Goal: Information Seeking & Learning: Learn about a topic

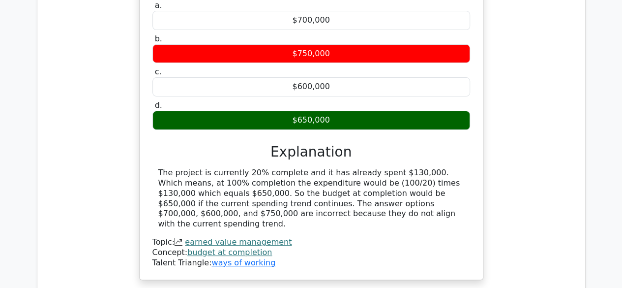
scroll to position [3784, 0]
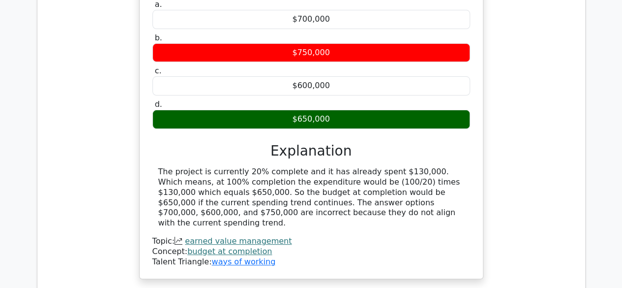
click at [243, 246] on link "budget at completion" at bounding box center [229, 250] width 85 height 9
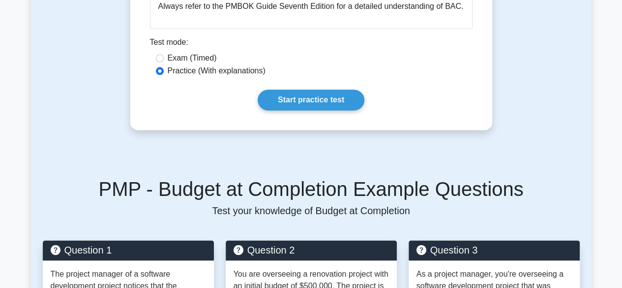
scroll to position [628, 0]
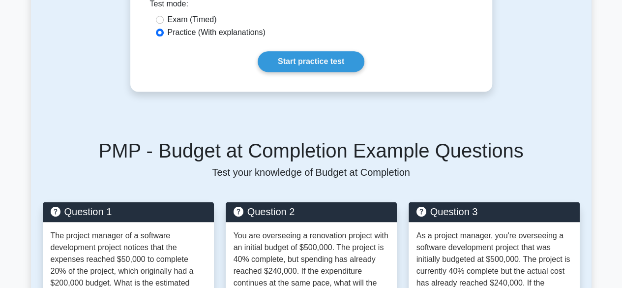
click at [534, 166] on p "Test your knowledge of Budget at Completion" at bounding box center [311, 172] width 537 height 12
click at [518, 148] on h5 "PMP - Budget at Completion Example Questions" at bounding box center [311, 151] width 537 height 24
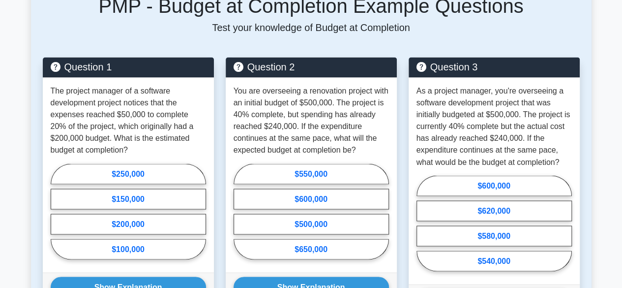
scroll to position [787, 0]
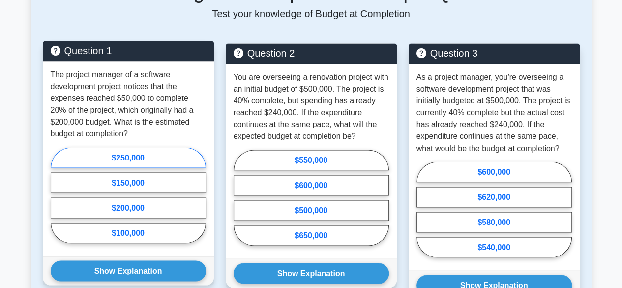
click at [133, 163] on label "$250,000" at bounding box center [128, 157] width 155 height 21
click at [57, 195] on input "$250,000" at bounding box center [54, 198] width 6 height 6
radio input "true"
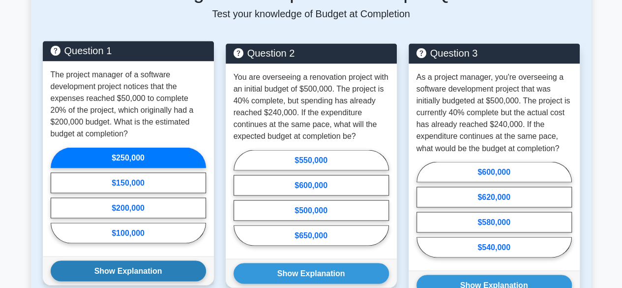
click at [167, 263] on button "Show Explanation" at bounding box center [128, 270] width 155 height 21
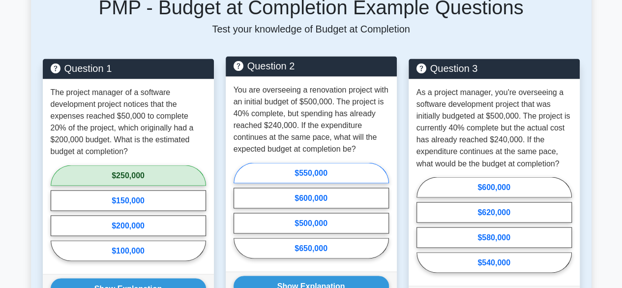
scroll to position [836, 0]
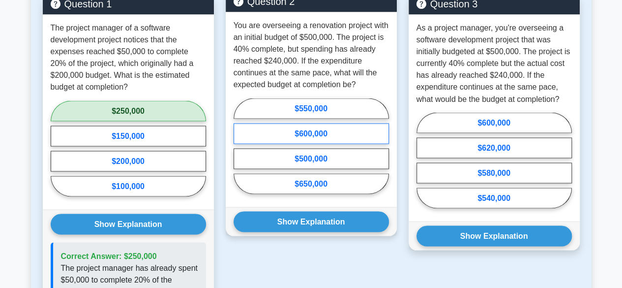
click at [321, 129] on label "$600,000" at bounding box center [310, 133] width 155 height 21
click at [240, 146] on input "$600,000" at bounding box center [236, 149] width 6 height 6
radio input "true"
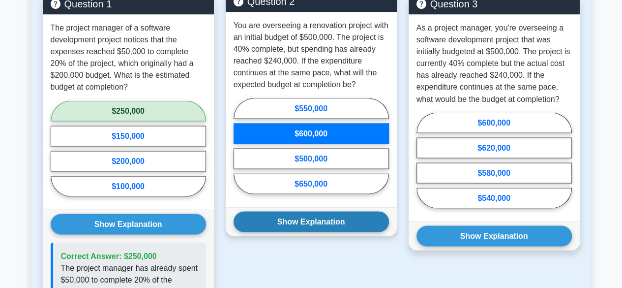
click at [308, 216] on button "Show Explanation" at bounding box center [310, 221] width 155 height 21
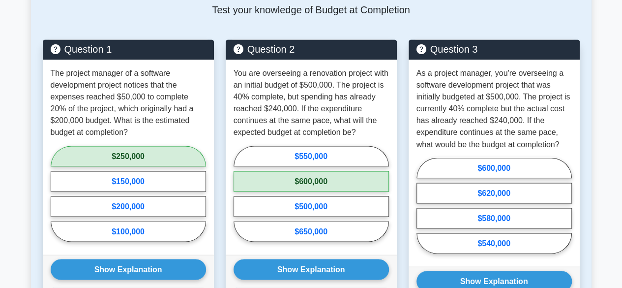
scroll to position [773, 0]
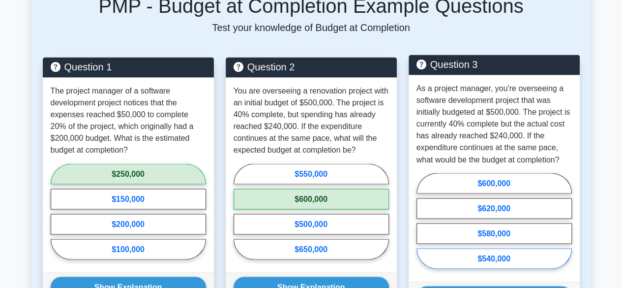
click at [496, 250] on label "$540,000" at bounding box center [493, 258] width 155 height 21
click at [423, 227] on input "$540,000" at bounding box center [419, 223] width 6 height 6
radio input "true"
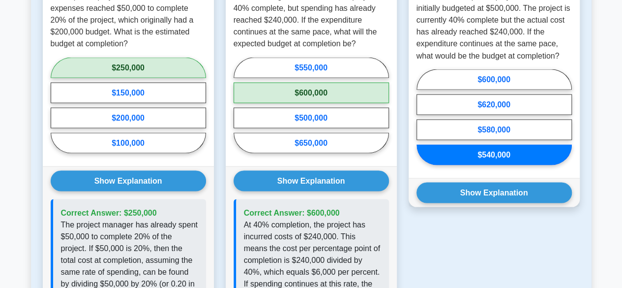
scroll to position [885, 0]
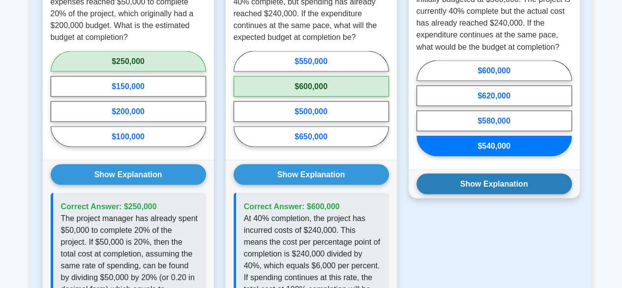
click at [490, 174] on button "Show Explanation" at bounding box center [493, 183] width 155 height 21
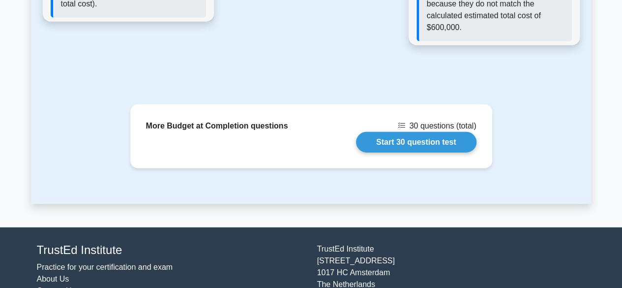
scroll to position [1321, 0]
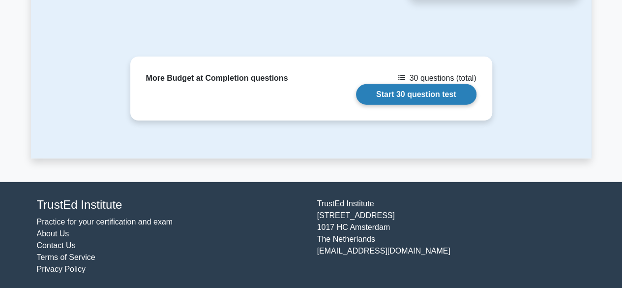
click at [441, 94] on link "Start 30 question test" at bounding box center [416, 94] width 120 height 21
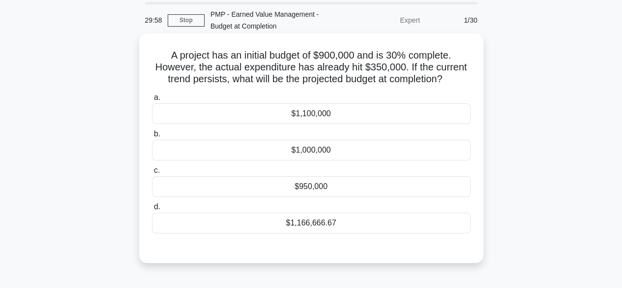
scroll to position [49, 0]
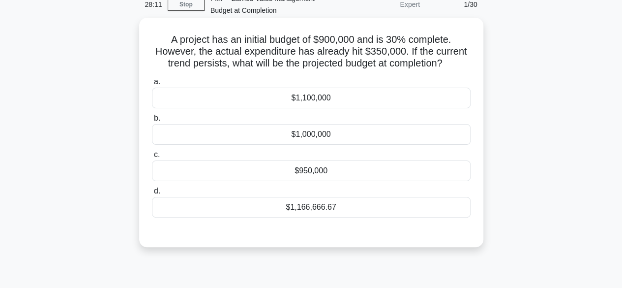
click at [336, 210] on div "$1,166,666.67" at bounding box center [311, 207] width 319 height 21
click at [152, 194] on input "d. $1,166,666.67" at bounding box center [152, 191] width 0 height 6
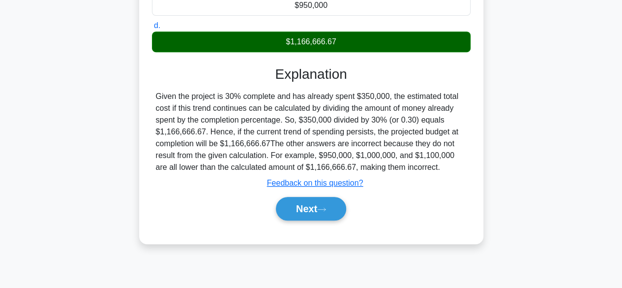
scroll to position [213, 0]
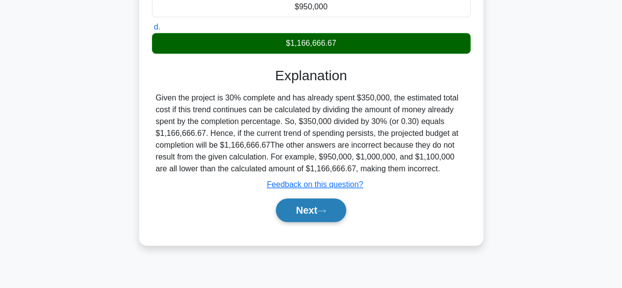
click at [307, 208] on button "Next" at bounding box center [311, 210] width 70 height 24
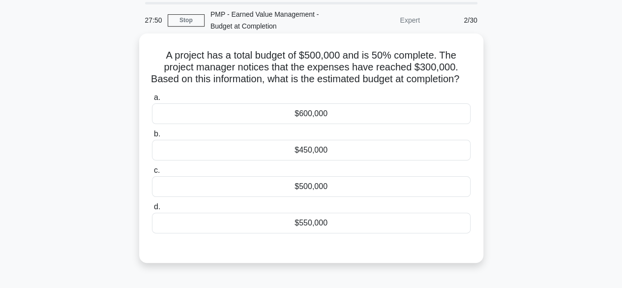
scroll to position [49, 0]
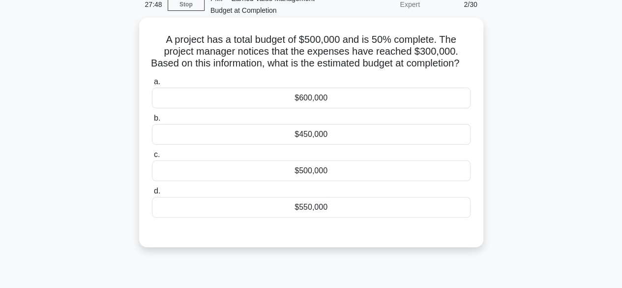
click at [311, 108] on div "$600,000" at bounding box center [311, 97] width 319 height 21
click at [152, 85] on input "a. $600,000" at bounding box center [152, 82] width 0 height 6
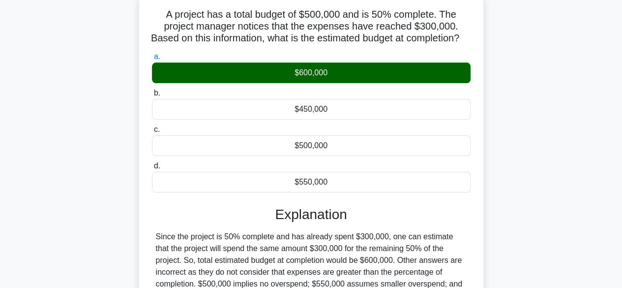
scroll to position [243, 0]
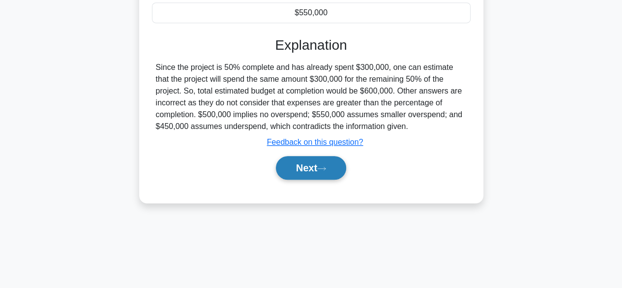
click at [331, 175] on button "Next" at bounding box center [311, 168] width 70 height 24
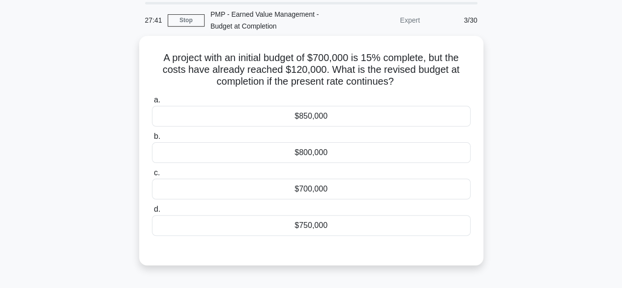
scroll to position [49, 0]
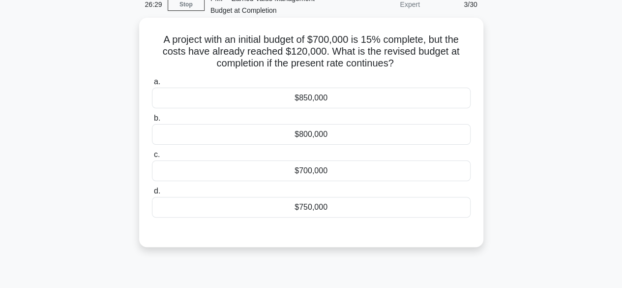
click at [336, 138] on div "$800,000" at bounding box center [311, 134] width 319 height 21
click at [152, 121] on input "b. $800,000" at bounding box center [152, 118] width 0 height 6
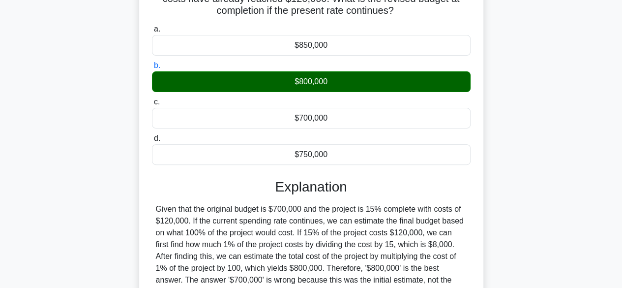
scroll to position [197, 0]
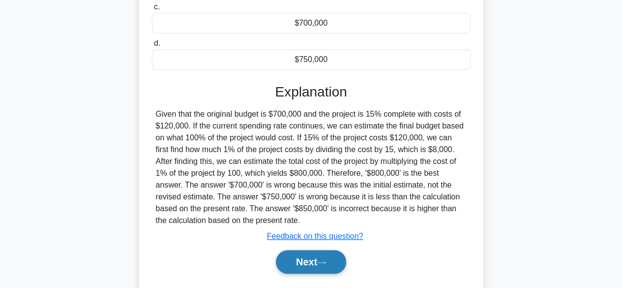
click at [317, 258] on button "Next" at bounding box center [311, 262] width 70 height 24
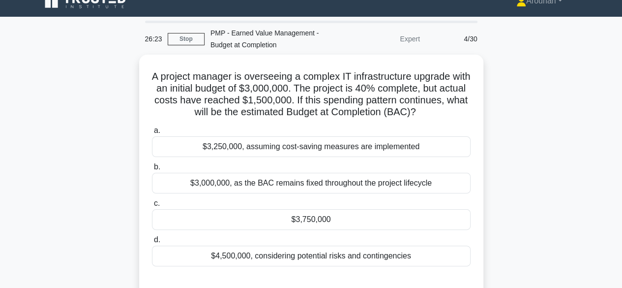
scroll to position [0, 0]
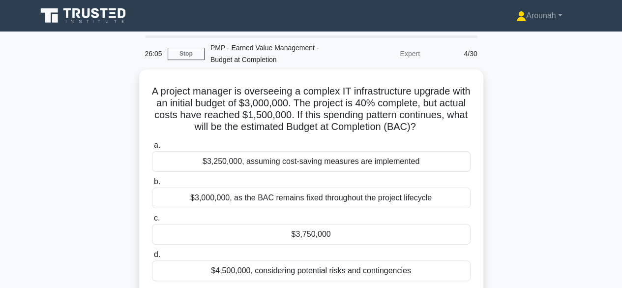
click at [520, 159] on div "A project manager is overseeing a complex IT infrastructure upgrade with an ini…" at bounding box center [311, 195] width 560 height 253
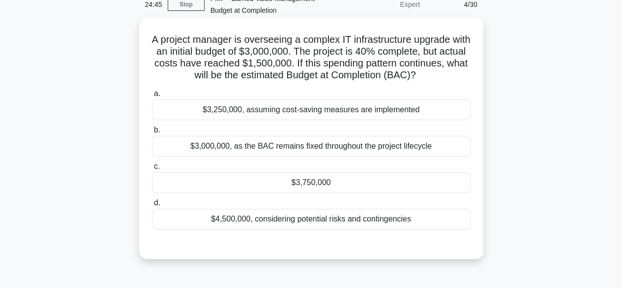
click at [305, 181] on div "$3,750,000" at bounding box center [311, 182] width 319 height 21
click at [152, 170] on input "c. $3,750,000" at bounding box center [152, 166] width 0 height 6
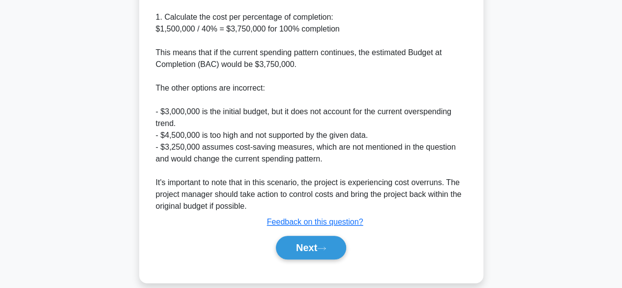
scroll to position [435, 0]
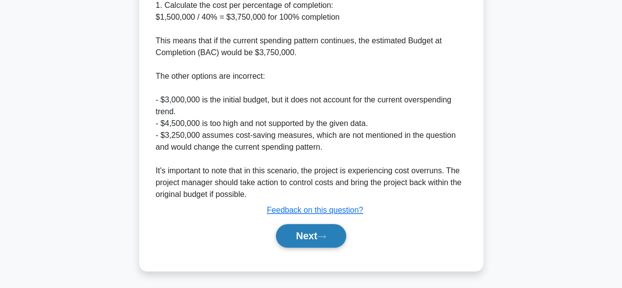
click at [311, 236] on button "Next" at bounding box center [311, 236] width 70 height 24
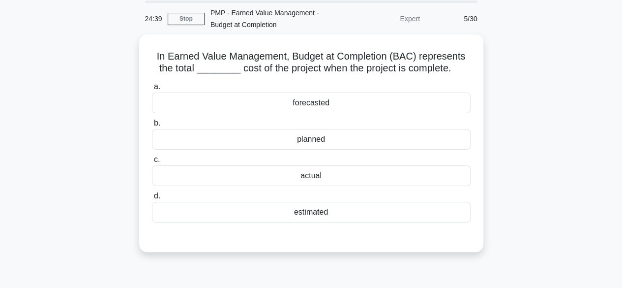
scroll to position [0, 0]
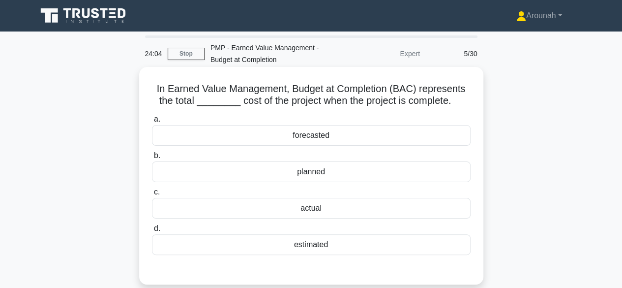
click at [333, 171] on div "planned" at bounding box center [311, 171] width 319 height 21
click at [152, 159] on input "b. planned" at bounding box center [152, 155] width 0 height 6
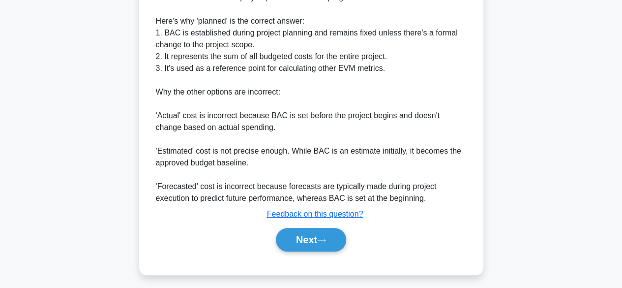
scroll to position [352, 0]
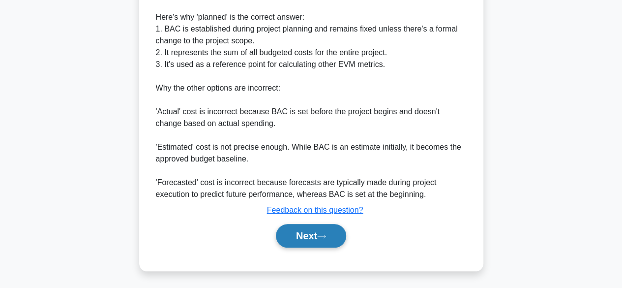
click at [339, 230] on button "Next" at bounding box center [311, 236] width 70 height 24
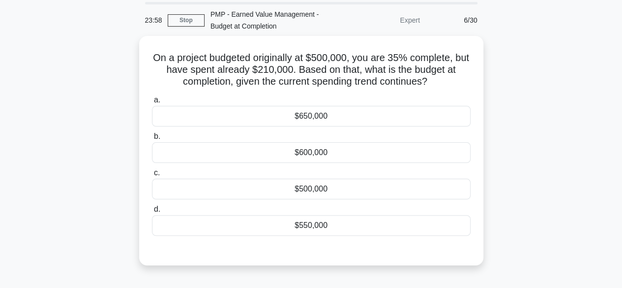
scroll to position [49, 0]
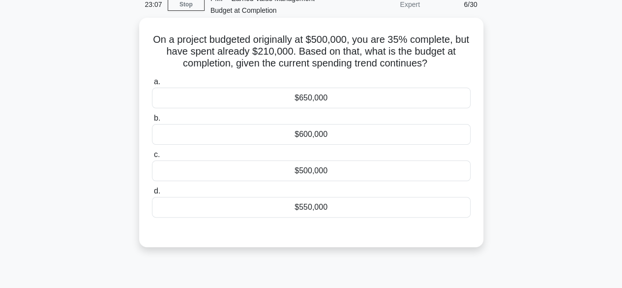
click at [332, 139] on div "$600,000" at bounding box center [311, 134] width 319 height 21
click at [152, 121] on input "b. $600,000" at bounding box center [152, 118] width 0 height 6
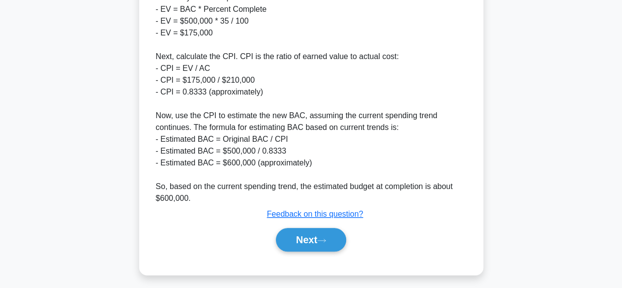
scroll to position [419, 0]
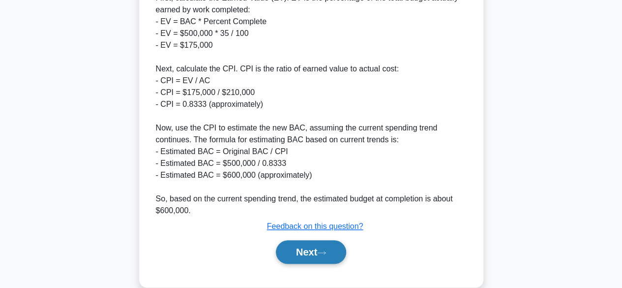
click at [333, 251] on button "Next" at bounding box center [311, 252] width 70 height 24
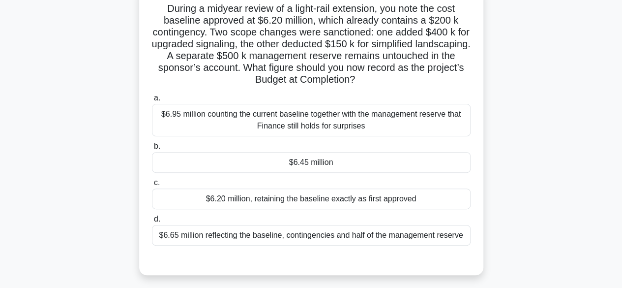
scroll to position [98, 0]
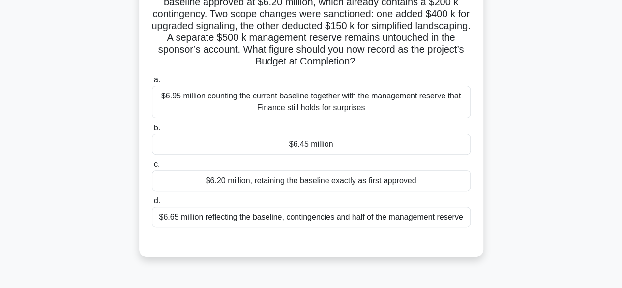
click at [305, 142] on div "$6.45 million" at bounding box center [311, 144] width 319 height 21
click at [152, 131] on input "b. $6.45 million" at bounding box center [152, 128] width 0 height 6
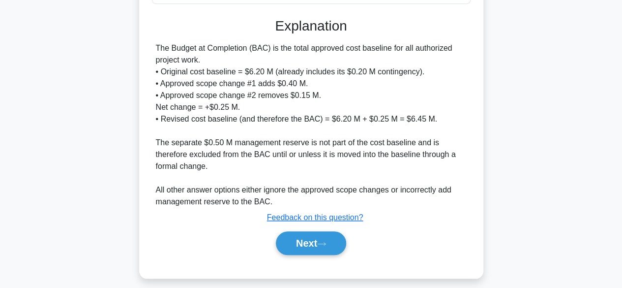
scroll to position [329, 0]
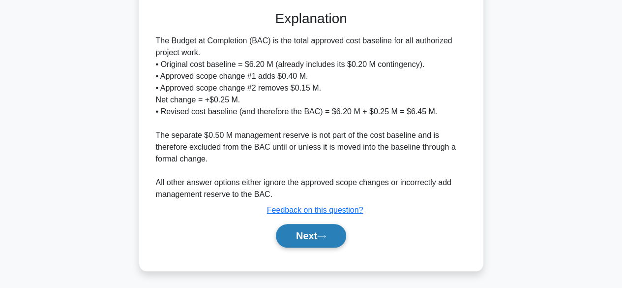
click at [310, 234] on button "Next" at bounding box center [311, 236] width 70 height 24
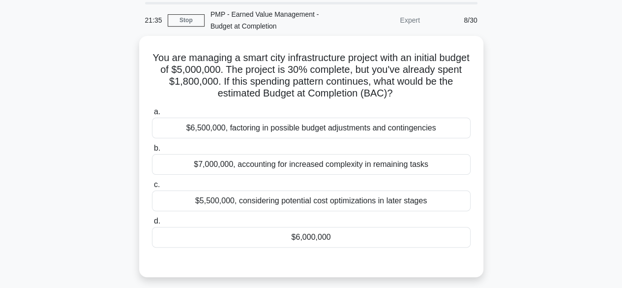
scroll to position [49, 0]
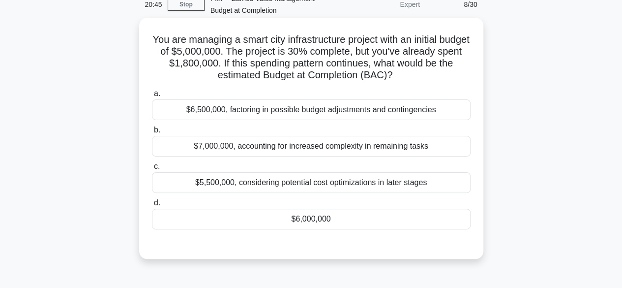
click at [330, 215] on div "$6,000,000" at bounding box center [311, 218] width 319 height 21
click at [152, 206] on input "d. $6,000,000" at bounding box center [152, 203] width 0 height 6
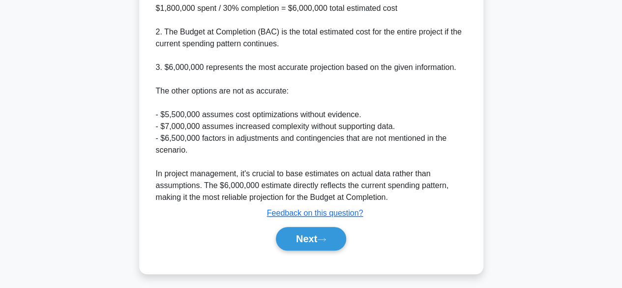
scroll to position [352, 0]
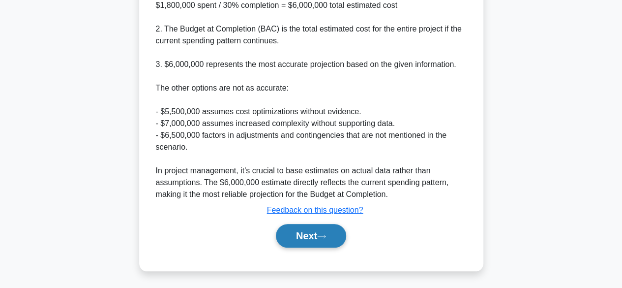
drag, startPoint x: 323, startPoint y: 240, endPoint x: 334, endPoint y: 236, distance: 11.0
click at [324, 240] on button "Next" at bounding box center [311, 236] width 70 height 24
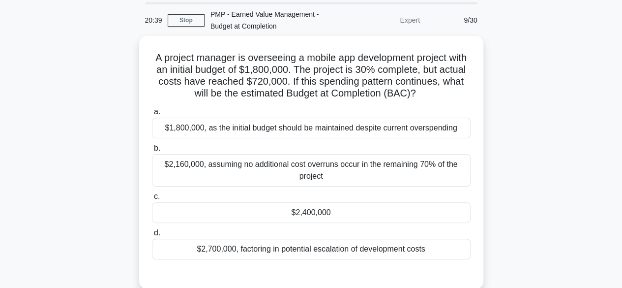
scroll to position [49, 0]
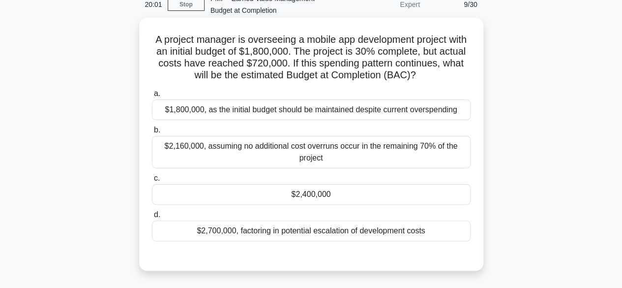
click at [318, 193] on div "$2,400,000" at bounding box center [311, 194] width 319 height 21
click at [152, 181] on input "c. $2,400,000" at bounding box center [152, 178] width 0 height 6
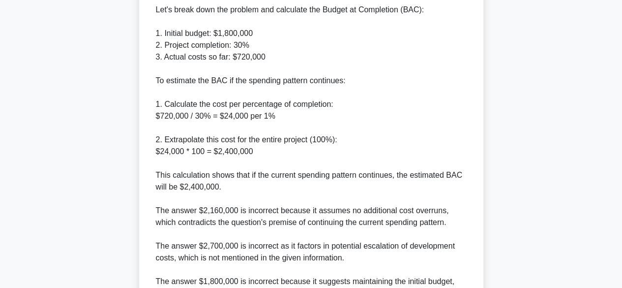
scroll to position [459, 0]
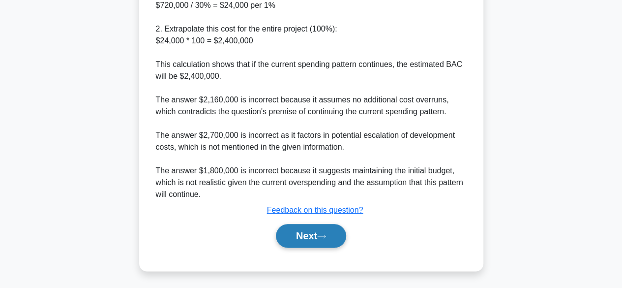
click at [294, 233] on button "Next" at bounding box center [311, 236] width 70 height 24
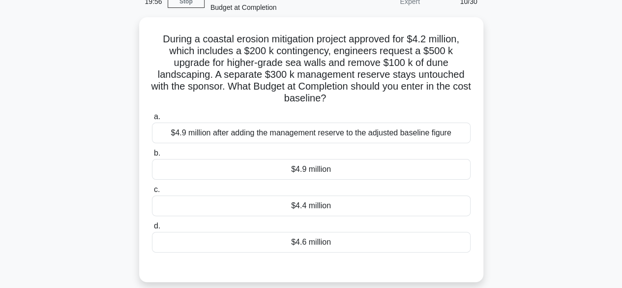
scroll to position [47, 0]
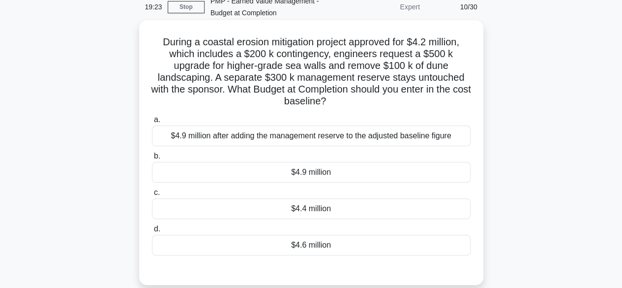
click at [316, 242] on div "$4.6 million" at bounding box center [311, 244] width 319 height 21
click at [152, 232] on input "d. $4.6 million" at bounding box center [152, 229] width 0 height 6
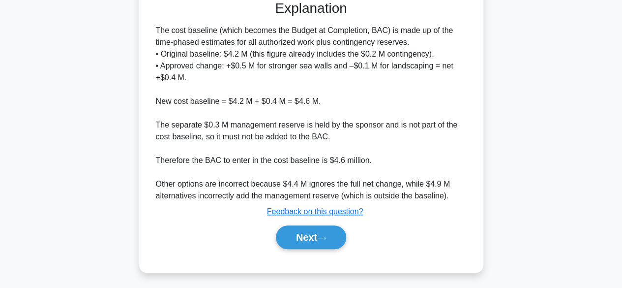
scroll to position [317, 0]
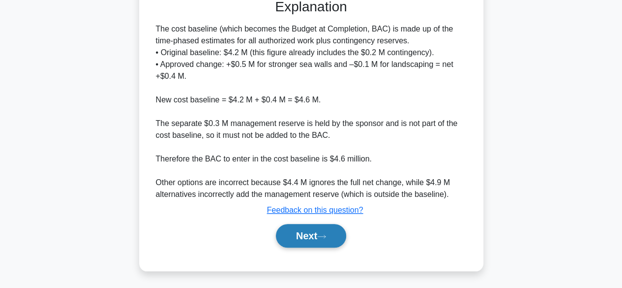
click at [333, 230] on button "Next" at bounding box center [311, 236] width 70 height 24
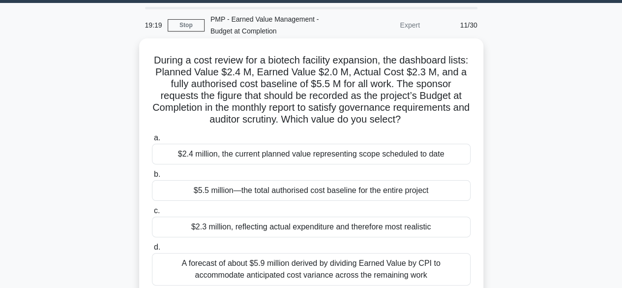
scroll to position [49, 0]
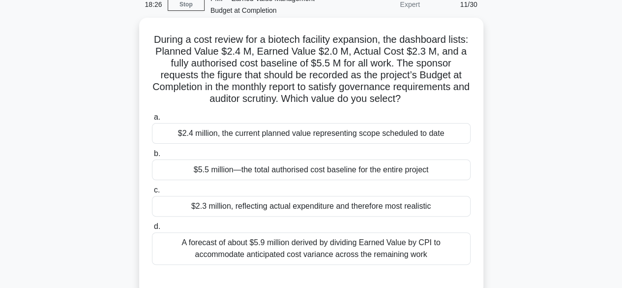
click at [350, 133] on div "$2.4 million, the current planned value representing scope scheduled to date" at bounding box center [311, 133] width 319 height 21
click at [152, 120] on input "a. $2.4 million, the current planned value representing scope scheduled to date" at bounding box center [152, 117] width 0 height 6
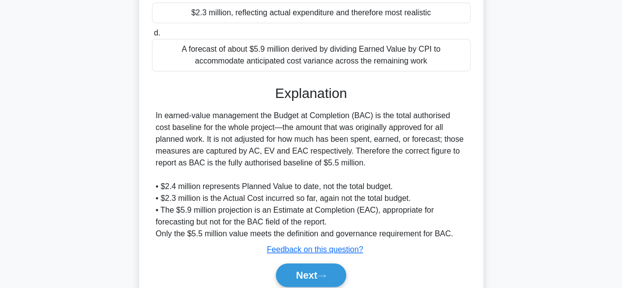
scroll to position [283, 0]
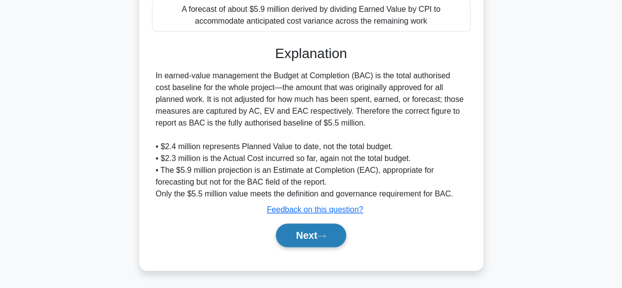
click at [323, 232] on button "Next" at bounding box center [311, 235] width 70 height 24
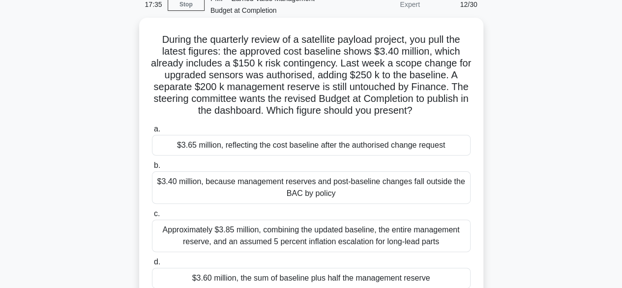
scroll to position [98, 0]
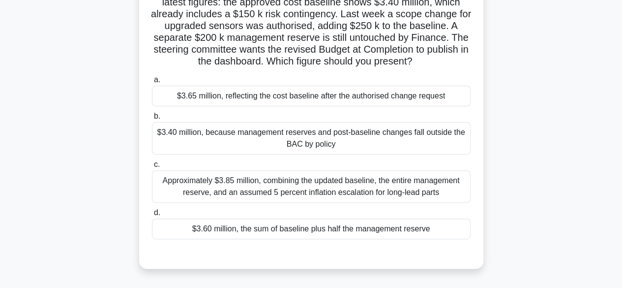
click at [378, 101] on div "$3.65 million, reflecting the cost baseline after the authorised change request" at bounding box center [311, 96] width 319 height 21
click at [152, 83] on input "a. $3.65 million, reflecting the cost baseline after the authorised change requ…" at bounding box center [152, 80] width 0 height 6
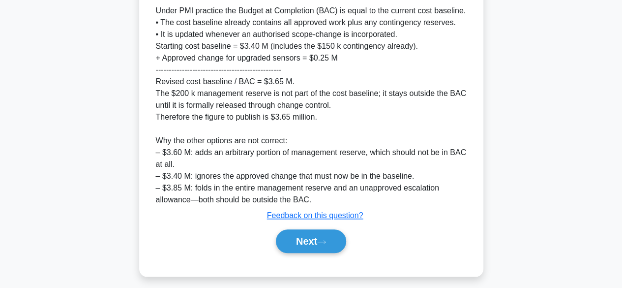
scroll to position [376, 0]
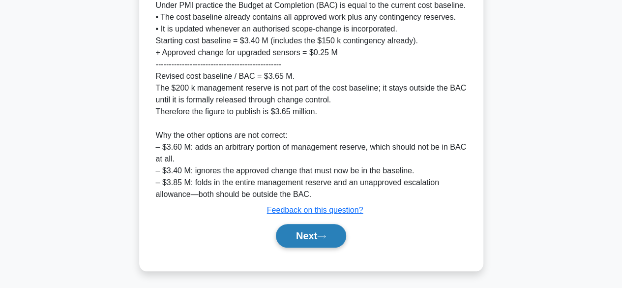
click at [335, 228] on button "Next" at bounding box center [311, 236] width 70 height 24
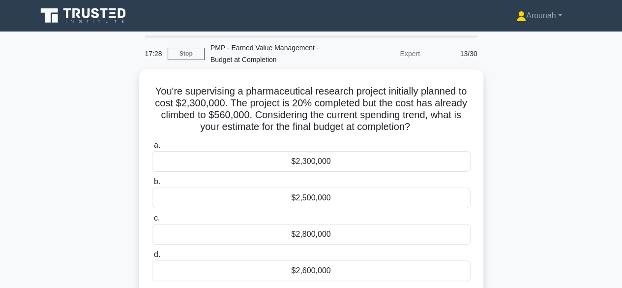
scroll to position [49, 0]
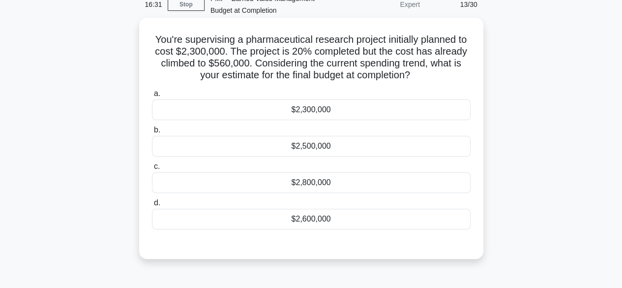
click at [359, 181] on div "$2,800,000" at bounding box center [311, 182] width 319 height 21
click at [152, 170] on input "c. $2,800,000" at bounding box center [152, 166] width 0 height 6
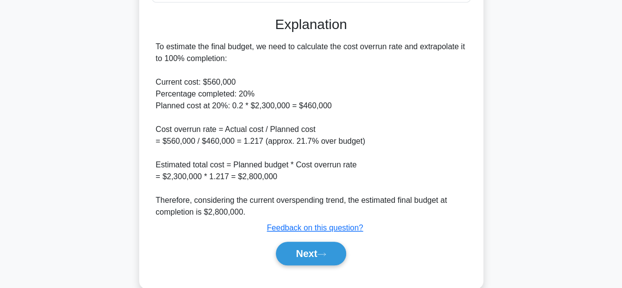
scroll to position [293, 0]
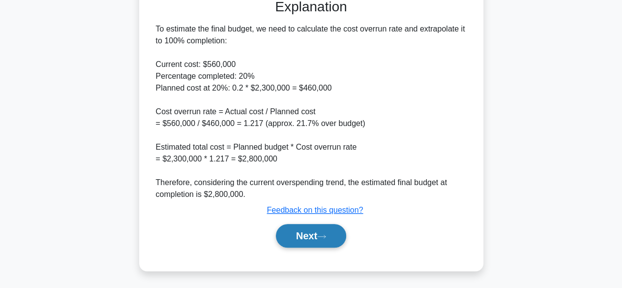
click at [328, 228] on button "Next" at bounding box center [311, 236] width 70 height 24
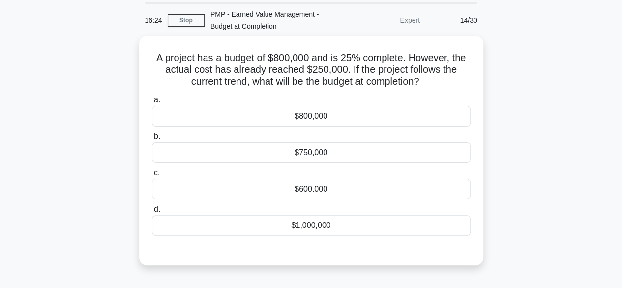
scroll to position [49, 0]
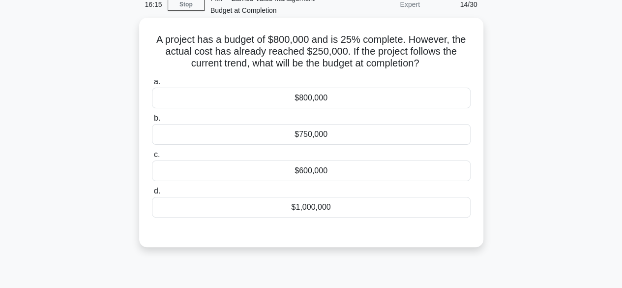
click at [323, 208] on div "$1,000,000" at bounding box center [311, 207] width 319 height 21
click at [152, 194] on input "d. $1,000,000" at bounding box center [152, 191] width 0 height 6
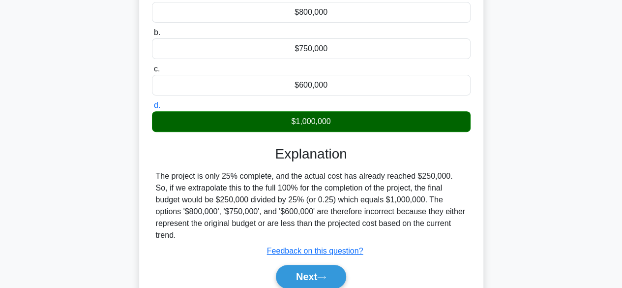
scroll to position [243, 0]
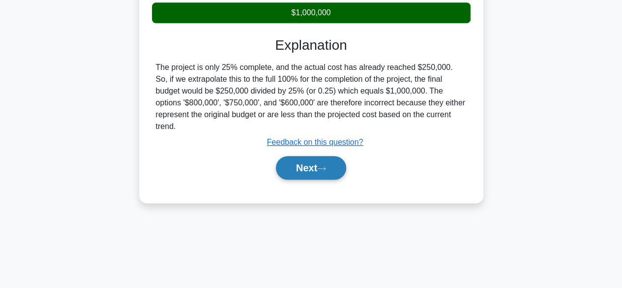
click at [293, 164] on button "Next" at bounding box center [311, 168] width 70 height 24
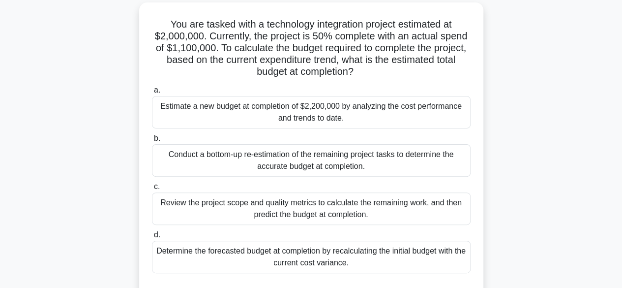
scroll to position [49, 0]
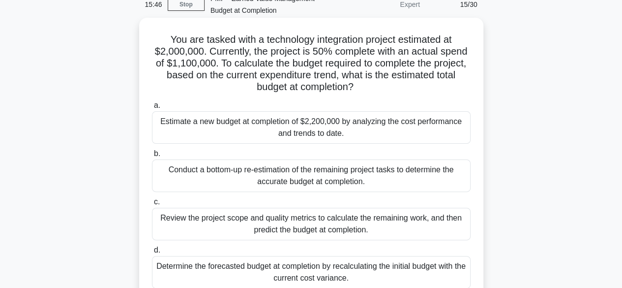
click at [397, 133] on div "Estimate a new budget at completion of $2,200,000 by analyzing the cost perform…" at bounding box center [311, 127] width 319 height 32
click at [152, 109] on input "a. Estimate a new budget at completion of $2,200,000 by analyzing the cost perf…" at bounding box center [152, 105] width 0 height 6
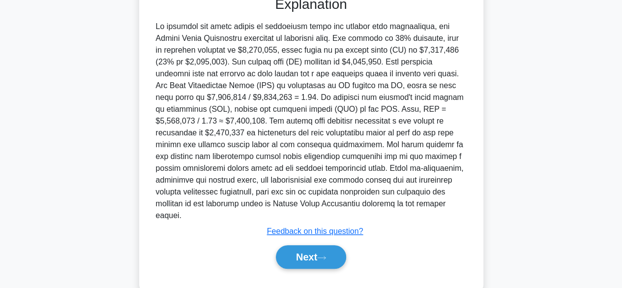
scroll to position [364, 0]
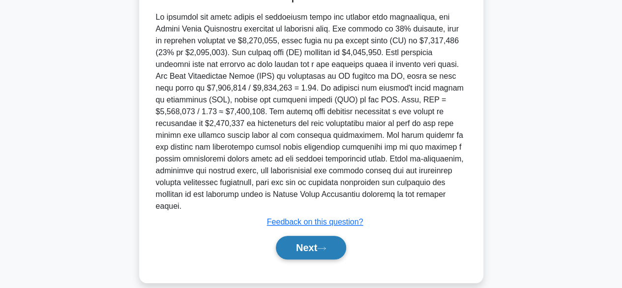
click at [295, 235] on button "Next" at bounding box center [311, 247] width 70 height 24
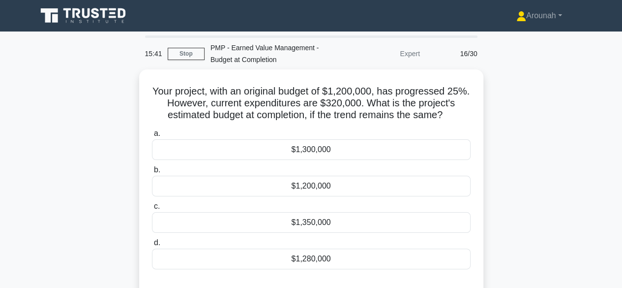
scroll to position [49, 0]
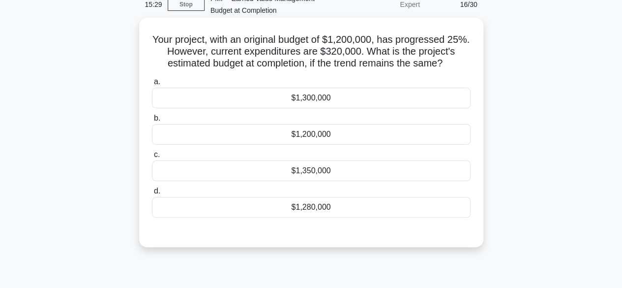
click at [330, 202] on div "$1,280,000" at bounding box center [311, 207] width 319 height 21
click at [152, 194] on input "d. $1,280,000" at bounding box center [152, 191] width 0 height 6
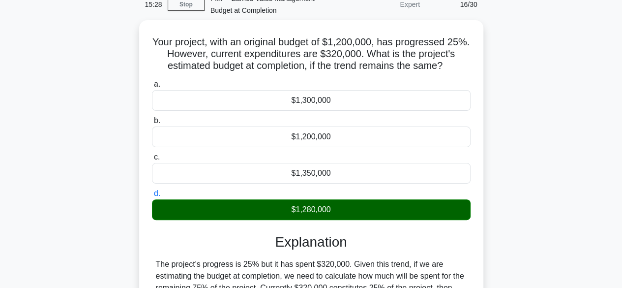
scroll to position [243, 0]
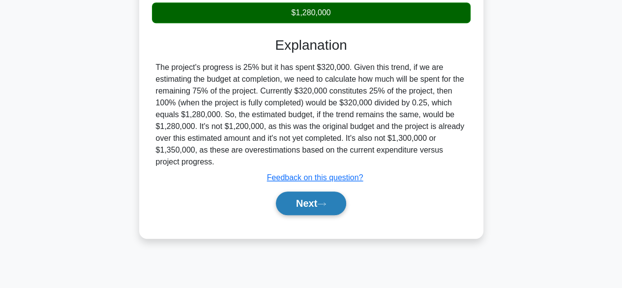
click at [321, 205] on button "Next" at bounding box center [311, 203] width 70 height 24
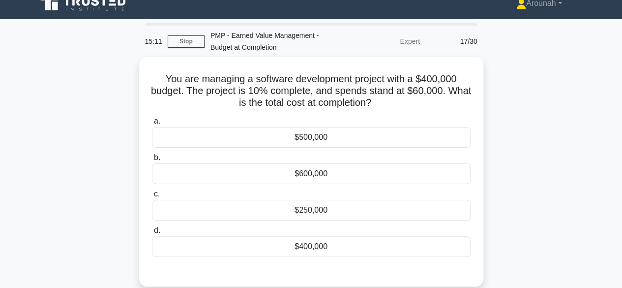
scroll to position [49, 0]
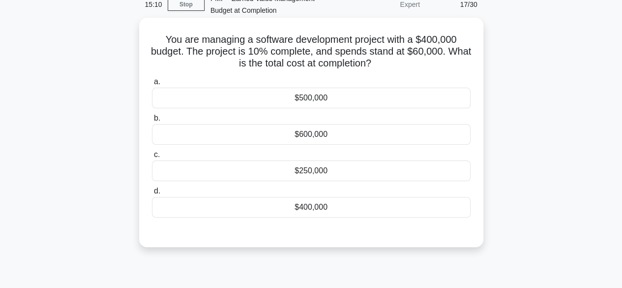
click at [332, 142] on div "$600,000" at bounding box center [311, 134] width 319 height 21
click at [152, 121] on input "b. $600,000" at bounding box center [152, 118] width 0 height 6
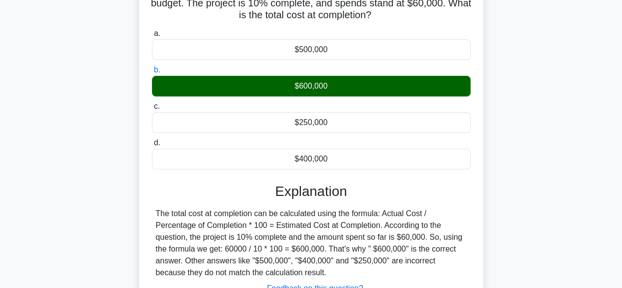
scroll to position [197, 0]
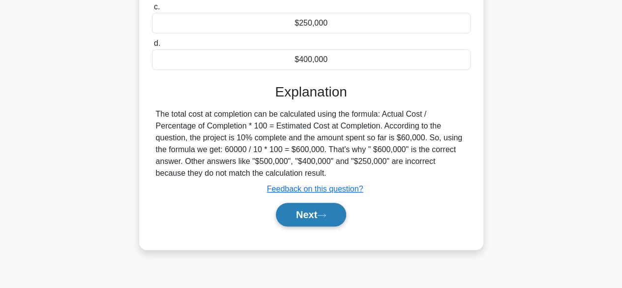
click at [316, 211] on button "Next" at bounding box center [311, 215] width 70 height 24
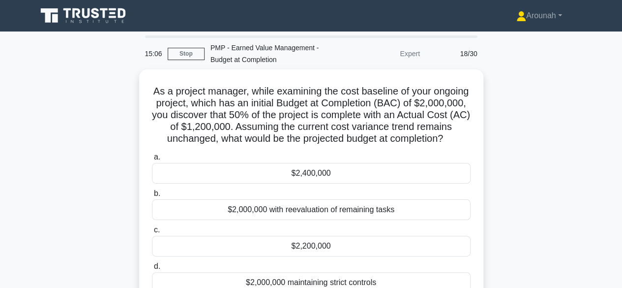
scroll to position [49, 0]
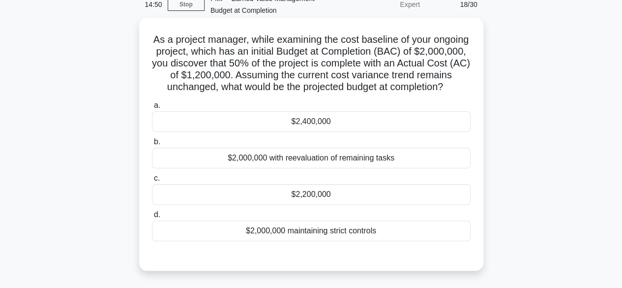
click at [309, 132] on div "$2,400,000" at bounding box center [311, 121] width 319 height 21
click at [377, 132] on div "$2,400,000" at bounding box center [311, 121] width 319 height 21
click at [152, 109] on input "a. $2,400,000" at bounding box center [152, 105] width 0 height 6
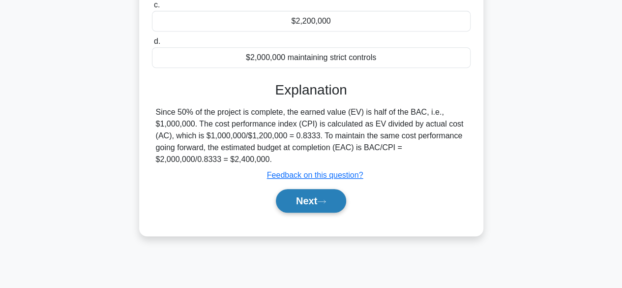
scroll to position [243, 0]
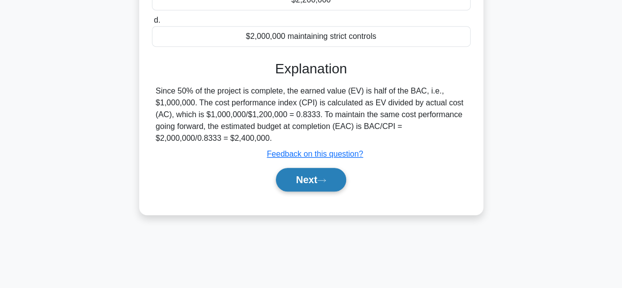
click at [310, 191] on button "Next" at bounding box center [311, 180] width 70 height 24
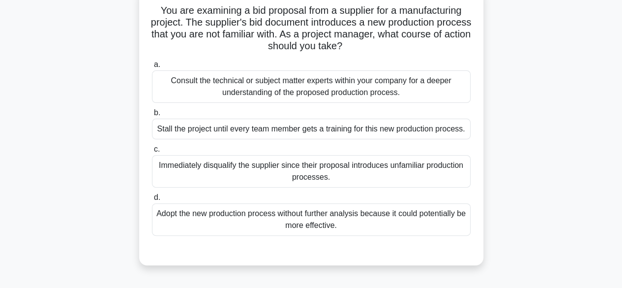
scroll to position [96, 0]
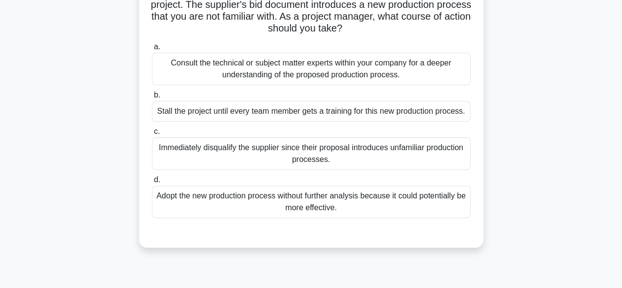
click at [435, 71] on div "Consult the technical or subject matter experts within your company for a deepe…" at bounding box center [311, 69] width 319 height 32
click at [152, 50] on input "a. Consult the technical or subject matter experts within your company for a de…" at bounding box center [152, 47] width 0 height 6
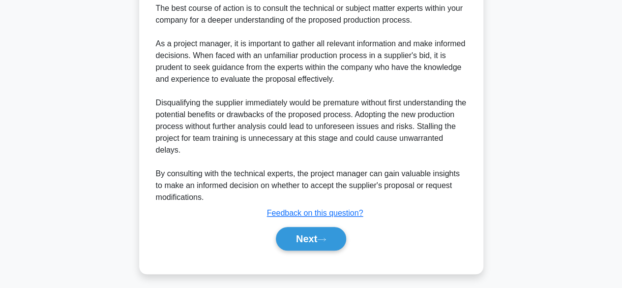
scroll to position [352, 0]
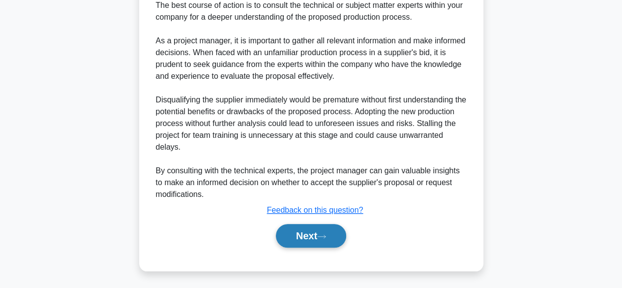
click at [326, 236] on icon at bounding box center [321, 235] width 9 height 5
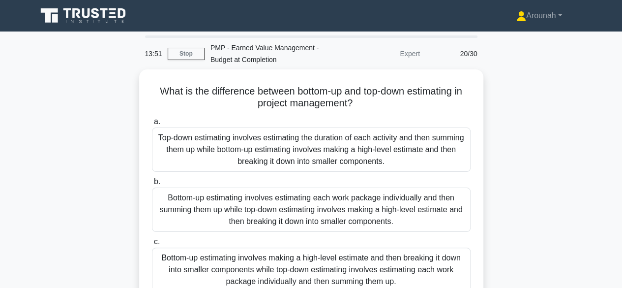
scroll to position [49, 0]
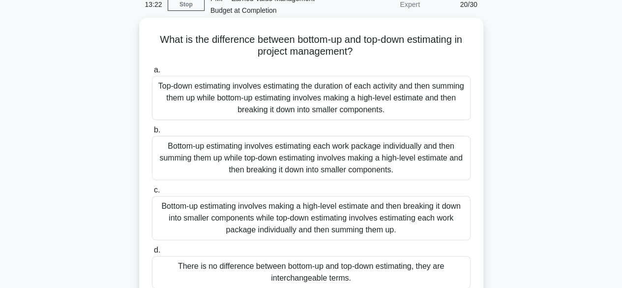
click at [341, 172] on div "Bottom-up estimating involves estimating each work package individually and the…" at bounding box center [311, 158] width 319 height 44
click at [152, 133] on input "b. Bottom-up estimating involves estimating each work package individually and …" at bounding box center [152, 130] width 0 height 6
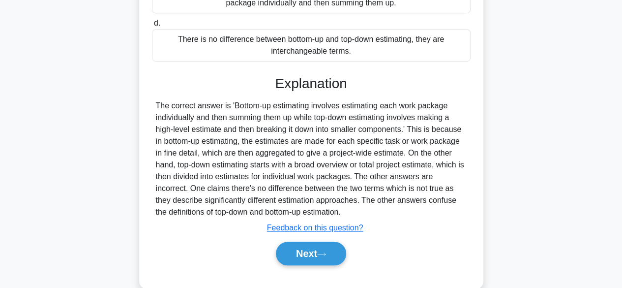
scroll to position [293, 0]
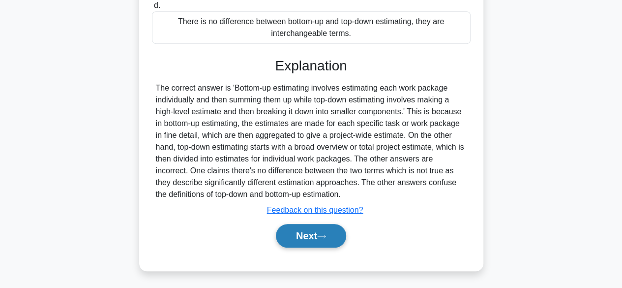
click at [293, 230] on button "Next" at bounding box center [311, 236] width 70 height 24
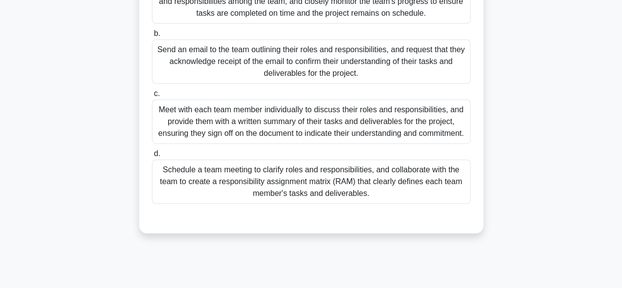
scroll to position [197, 0]
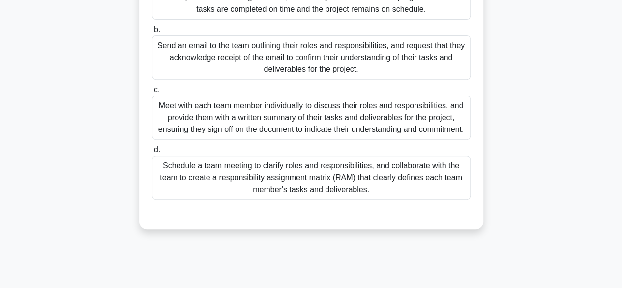
click at [431, 198] on div "Schedule a team meeting to clarify roles and responsibilities, and collaborate …" at bounding box center [311, 177] width 319 height 44
click at [152, 153] on input "d. Schedule a team meeting to clarify roles and responsibilities, and collabora…" at bounding box center [152, 149] width 0 height 6
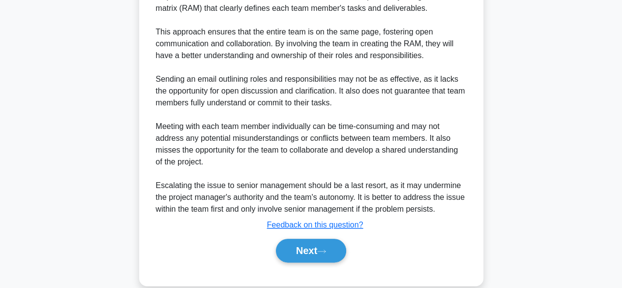
scroll to position [482, 0]
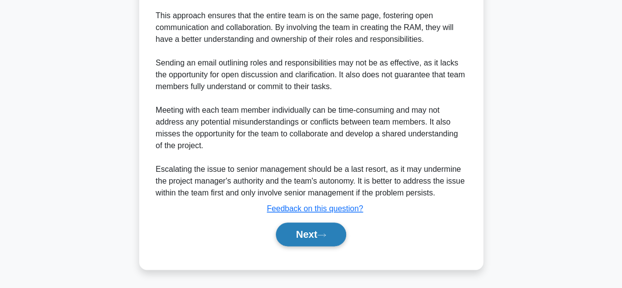
click at [325, 242] on button "Next" at bounding box center [311, 234] width 70 height 24
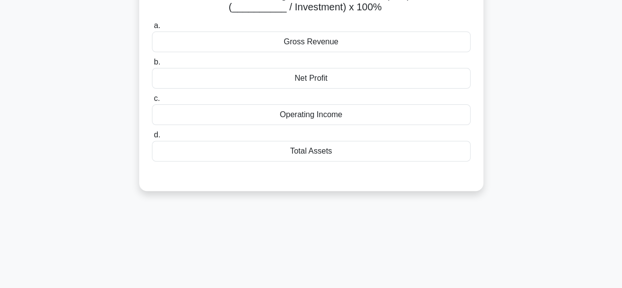
scroll to position [0, 0]
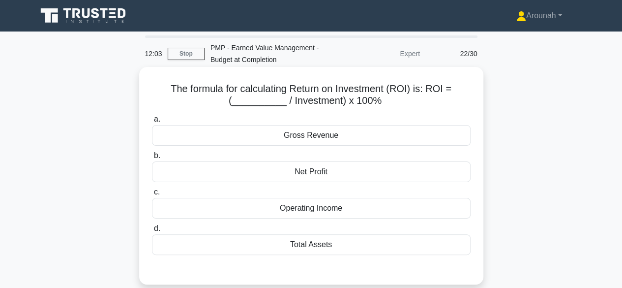
click at [314, 205] on div "Operating Income" at bounding box center [311, 208] width 319 height 21
click at [152, 195] on input "c. Operating Income" at bounding box center [152, 192] width 0 height 6
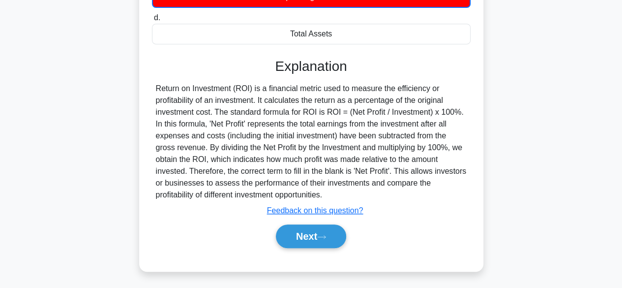
scroll to position [243, 0]
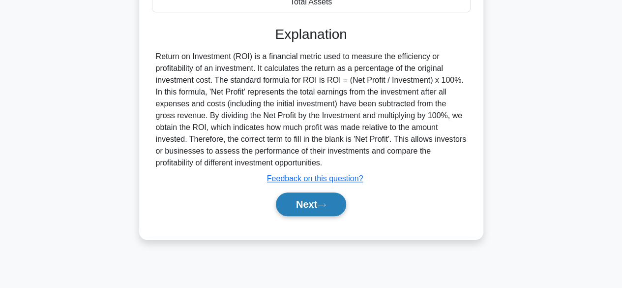
click at [319, 202] on button "Next" at bounding box center [311, 204] width 70 height 24
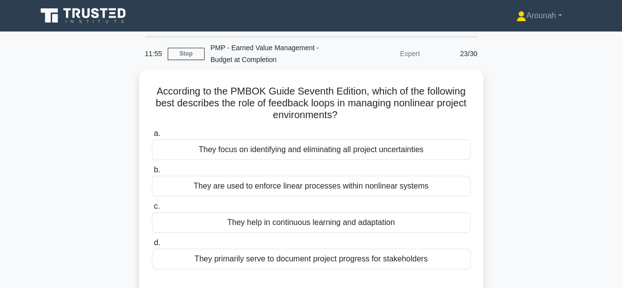
scroll to position [49, 0]
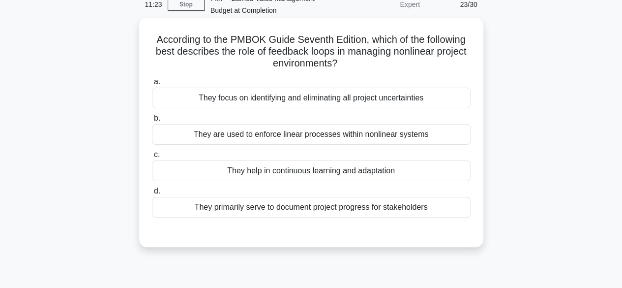
click at [385, 175] on div "They help in continuous learning and adaptation" at bounding box center [311, 170] width 319 height 21
click at [152, 158] on input "c. They help in continuous learning and adaptation" at bounding box center [152, 154] width 0 height 6
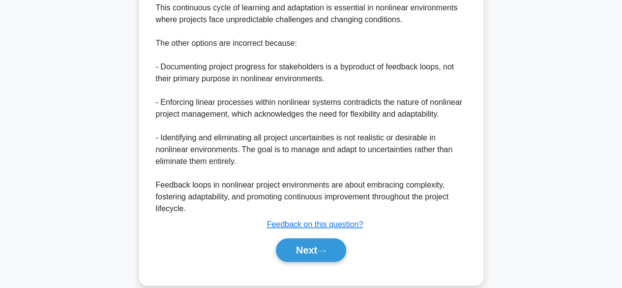
scroll to position [435, 0]
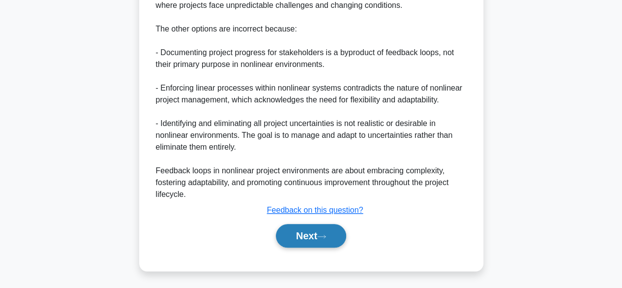
click at [340, 234] on button "Next" at bounding box center [311, 236] width 70 height 24
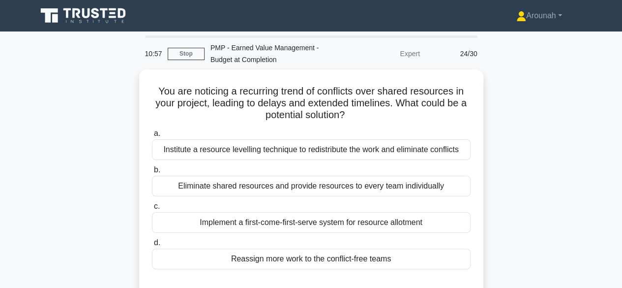
scroll to position [49, 0]
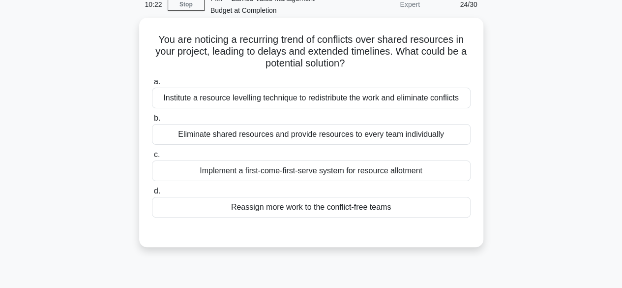
click at [367, 209] on div "Reassign more work to the conflict-free teams" at bounding box center [311, 207] width 319 height 21
click at [152, 194] on input "d. Reassign more work to the conflict-free teams" at bounding box center [152, 191] width 0 height 6
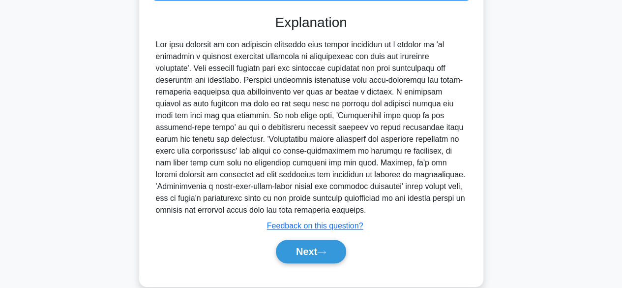
scroll to position [283, 0]
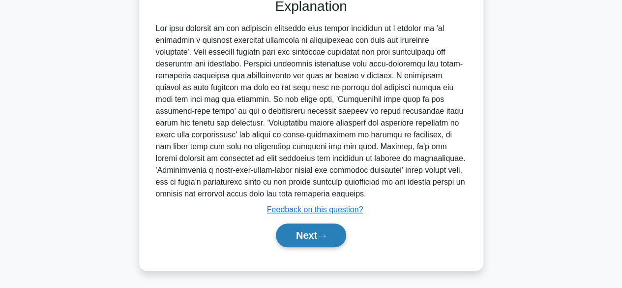
click at [317, 227] on button "Next" at bounding box center [311, 235] width 70 height 24
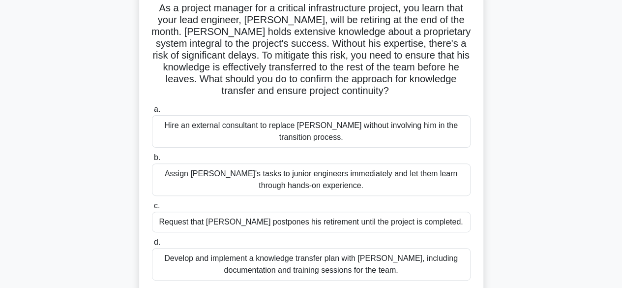
scroll to position [98, 0]
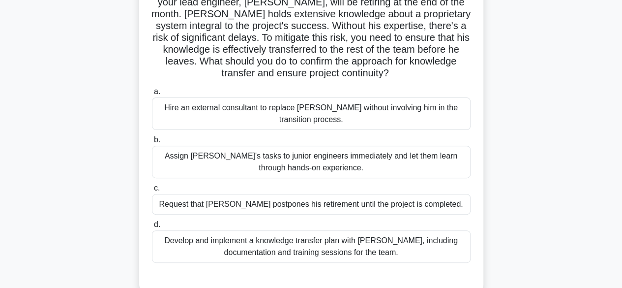
click at [411, 240] on div "Develop and implement a knowledge transfer plan with [PERSON_NAME], including d…" at bounding box center [311, 246] width 319 height 32
click at [152, 228] on input "d. Develop and implement a knowledge transfer plan with [PERSON_NAME], includin…" at bounding box center [152, 224] width 0 height 6
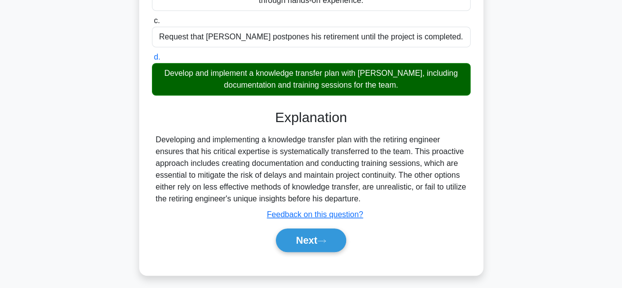
scroll to position [270, 0]
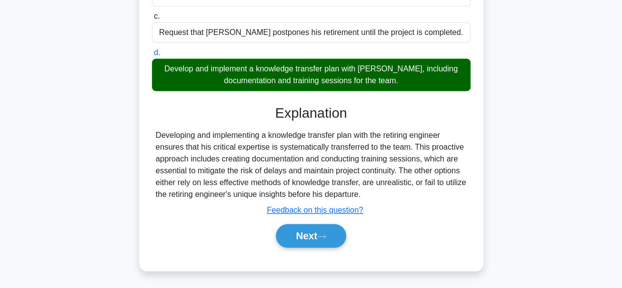
click at [301, 228] on button "Next" at bounding box center [311, 236] width 70 height 24
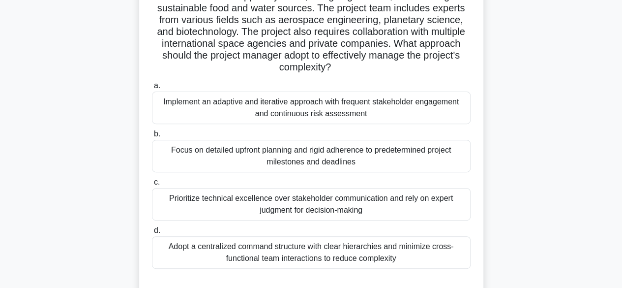
scroll to position [147, 0]
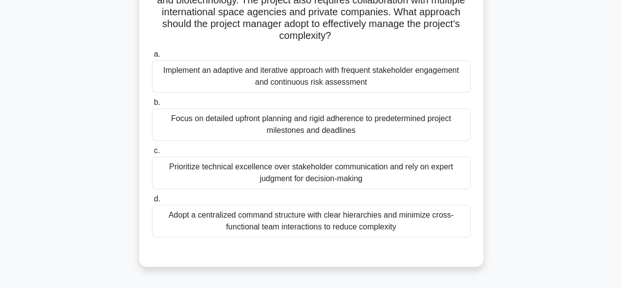
click at [390, 71] on div "Implement an adaptive and iterative approach with frequent stakeholder engageme…" at bounding box center [311, 76] width 319 height 32
click at [152, 58] on input "a. Implement an adaptive and iterative approach with frequent stakeholder engag…" at bounding box center [152, 54] width 0 height 6
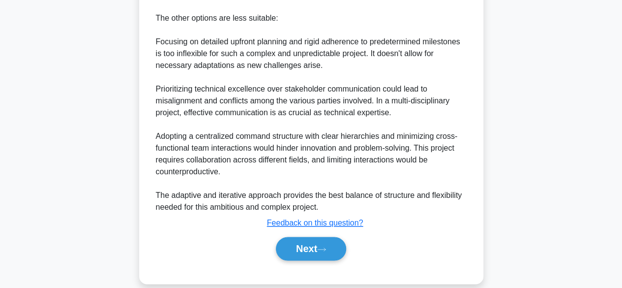
scroll to position [624, 0]
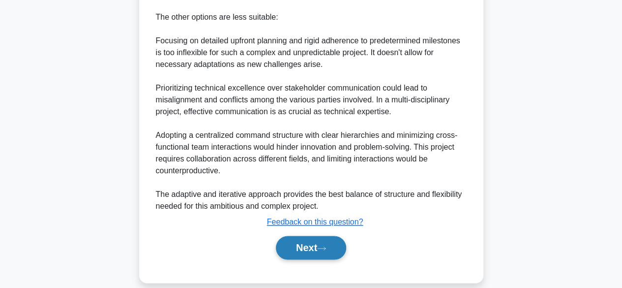
click at [313, 235] on button "Next" at bounding box center [311, 247] width 70 height 24
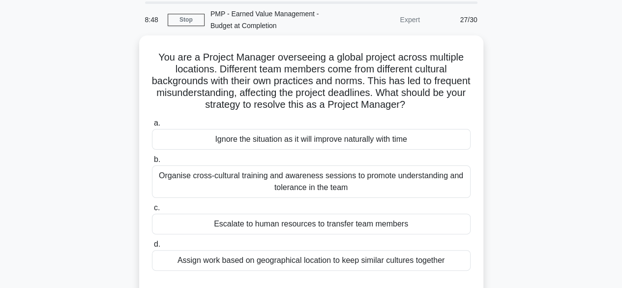
scroll to position [49, 0]
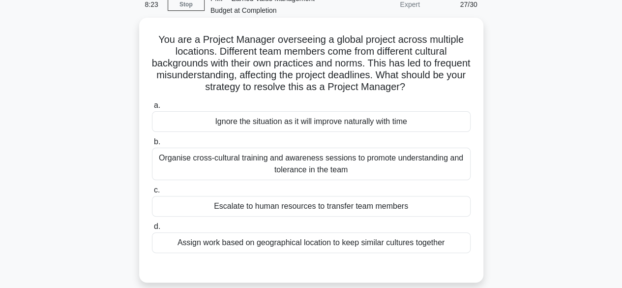
click at [430, 167] on div "Organise cross-cultural training and awareness sessions to promote understandin…" at bounding box center [311, 163] width 319 height 32
click at [152, 145] on input "b. Organise cross-cultural training and awareness sessions to promote understan…" at bounding box center [152, 142] width 0 height 6
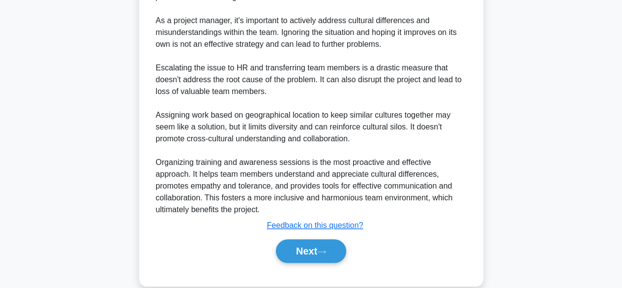
scroll to position [376, 0]
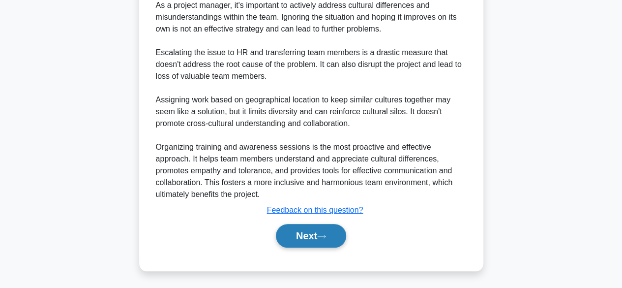
click at [301, 231] on button "Next" at bounding box center [311, 236] width 70 height 24
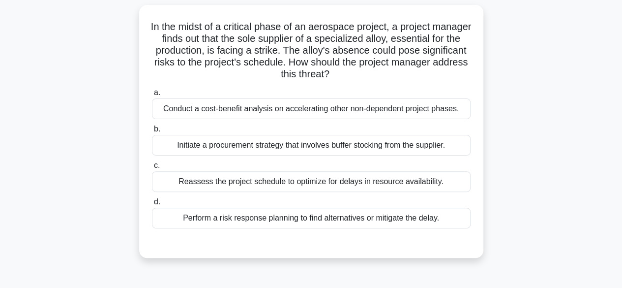
scroll to position [49, 0]
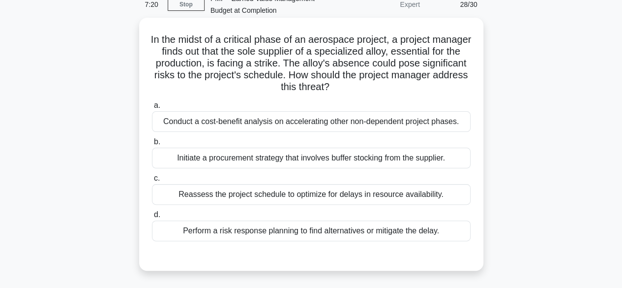
click at [415, 237] on div "Perform a risk response planning to find alternatives or mitigate the delay." at bounding box center [311, 230] width 319 height 21
click at [152, 218] on input "d. Perform a risk response planning to find alternatives or mitigate the delay." at bounding box center [152, 214] width 0 height 6
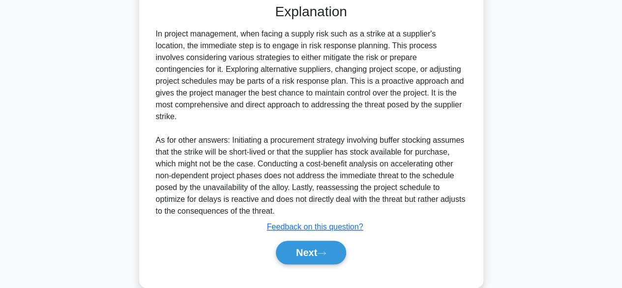
scroll to position [305, 0]
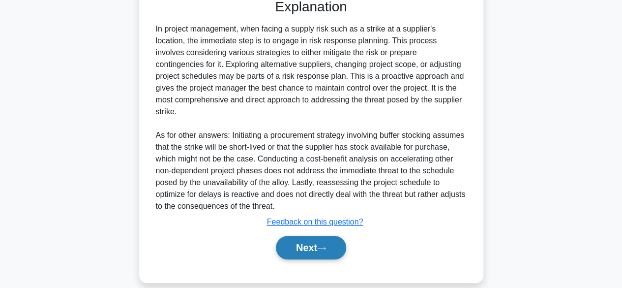
drag, startPoint x: 336, startPoint y: 236, endPoint x: 340, endPoint y: 233, distance: 5.9
click at [336, 235] on button "Next" at bounding box center [311, 247] width 70 height 24
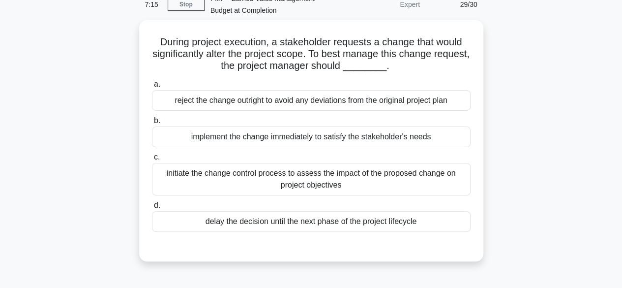
scroll to position [0, 0]
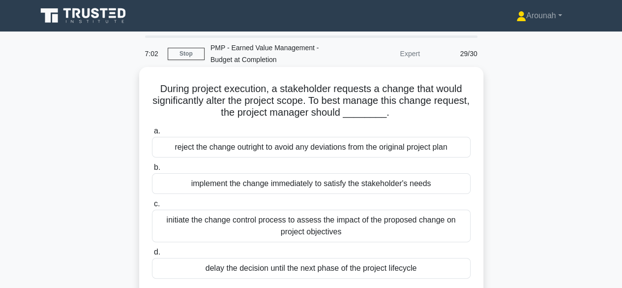
click at [332, 231] on div "initiate the change control process to assess the impact of the proposed change…" at bounding box center [311, 225] width 319 height 32
click at [152, 207] on input "c. initiate the change control process to assess the impact of the proposed cha…" at bounding box center [152, 204] width 0 height 6
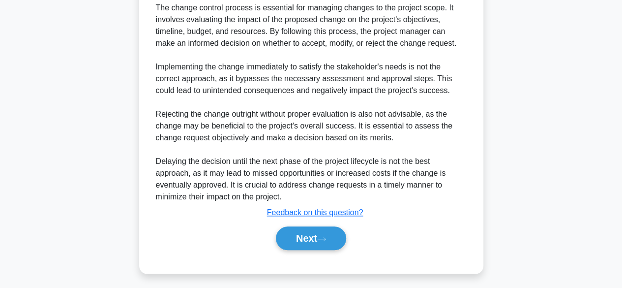
scroll to position [352, 0]
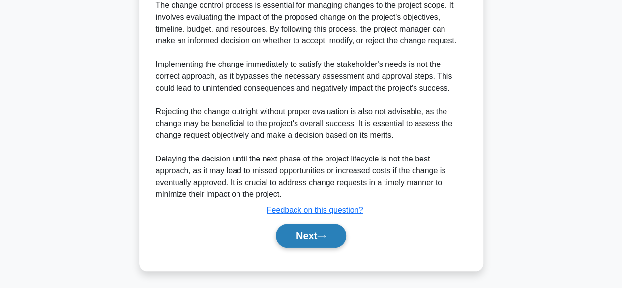
click at [321, 238] on button "Next" at bounding box center [311, 236] width 70 height 24
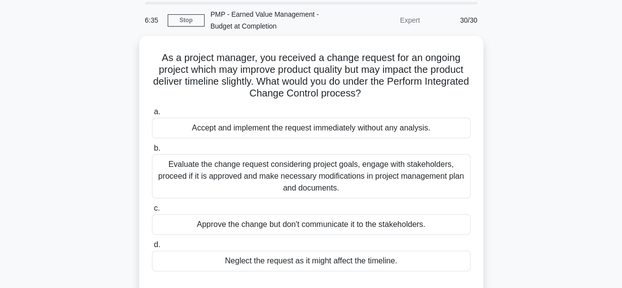
scroll to position [49, 0]
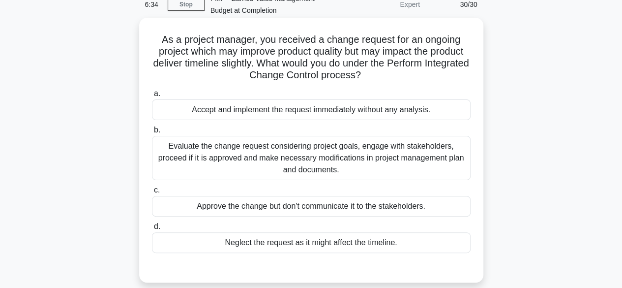
click at [372, 165] on div "Evaluate the change request considering project goals, engage with stakeholders…" at bounding box center [311, 158] width 319 height 44
click at [152, 133] on input "b. Evaluate the change request considering project goals, engage with stakehold…" at bounding box center [152, 130] width 0 height 6
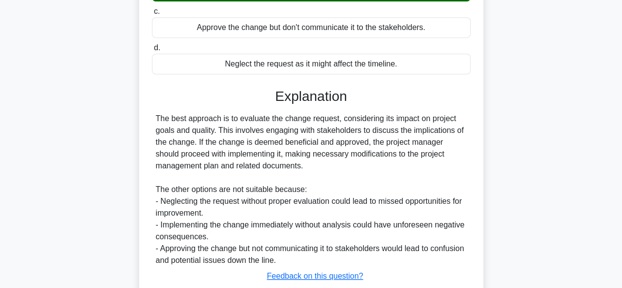
scroll to position [293, 0]
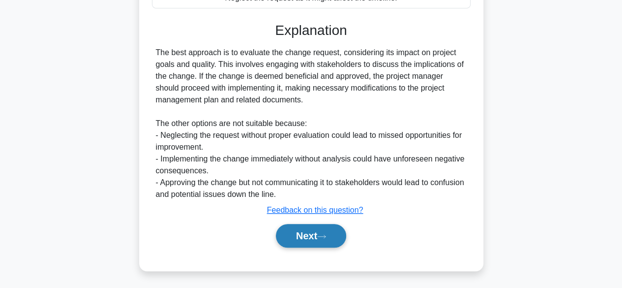
click at [297, 233] on button "Next" at bounding box center [311, 236] width 70 height 24
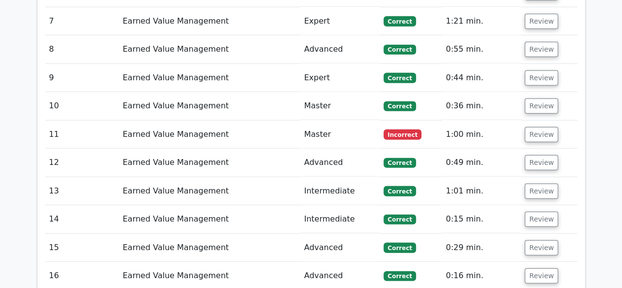
scroll to position [1192, 0]
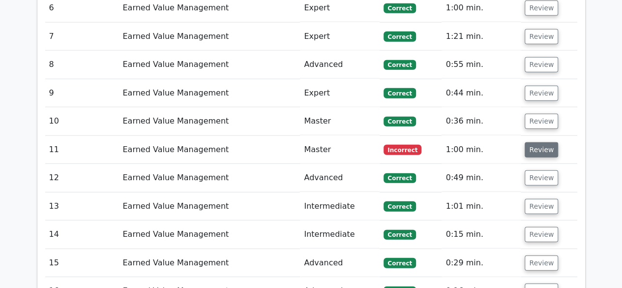
click at [540, 142] on button "Review" at bounding box center [541, 149] width 33 height 15
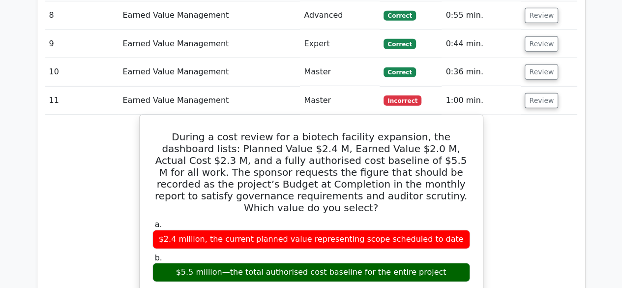
scroll to position [1291, 0]
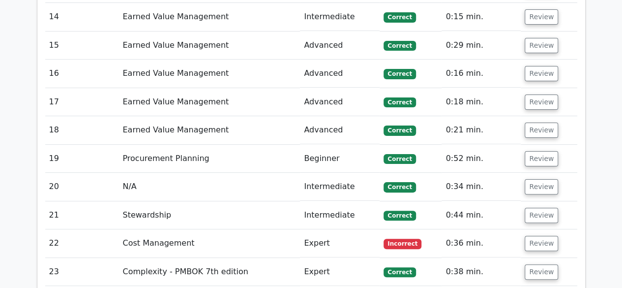
scroll to position [1903, 0]
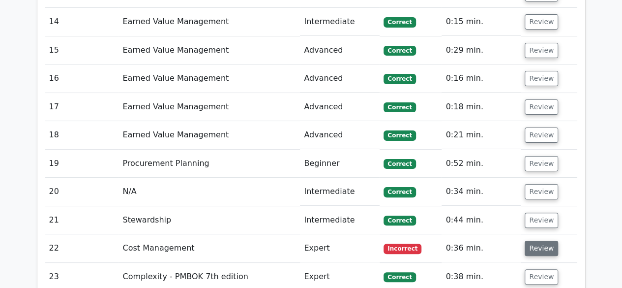
click at [538, 240] on button "Review" at bounding box center [541, 247] width 33 height 15
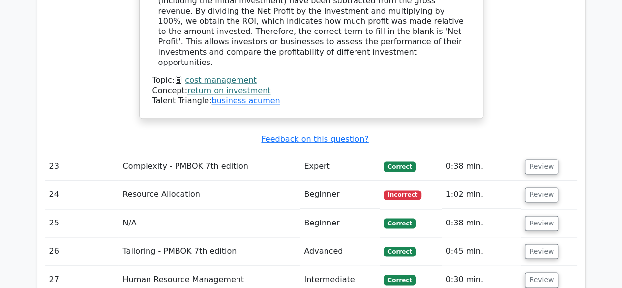
scroll to position [2444, 0]
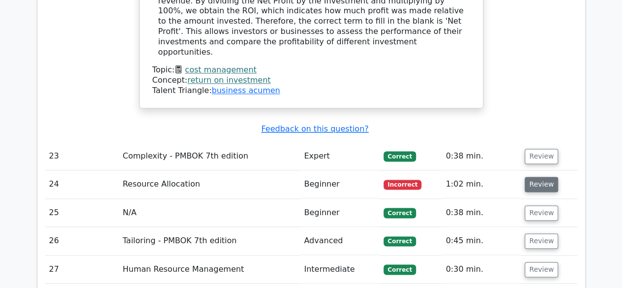
click at [533, 176] on button "Review" at bounding box center [541, 183] width 33 height 15
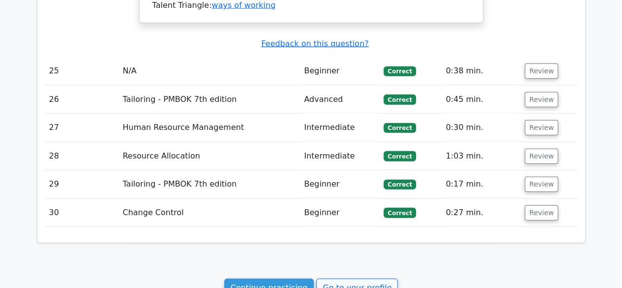
scroll to position [3083, 0]
